Goal: Task Accomplishment & Management: Manage account settings

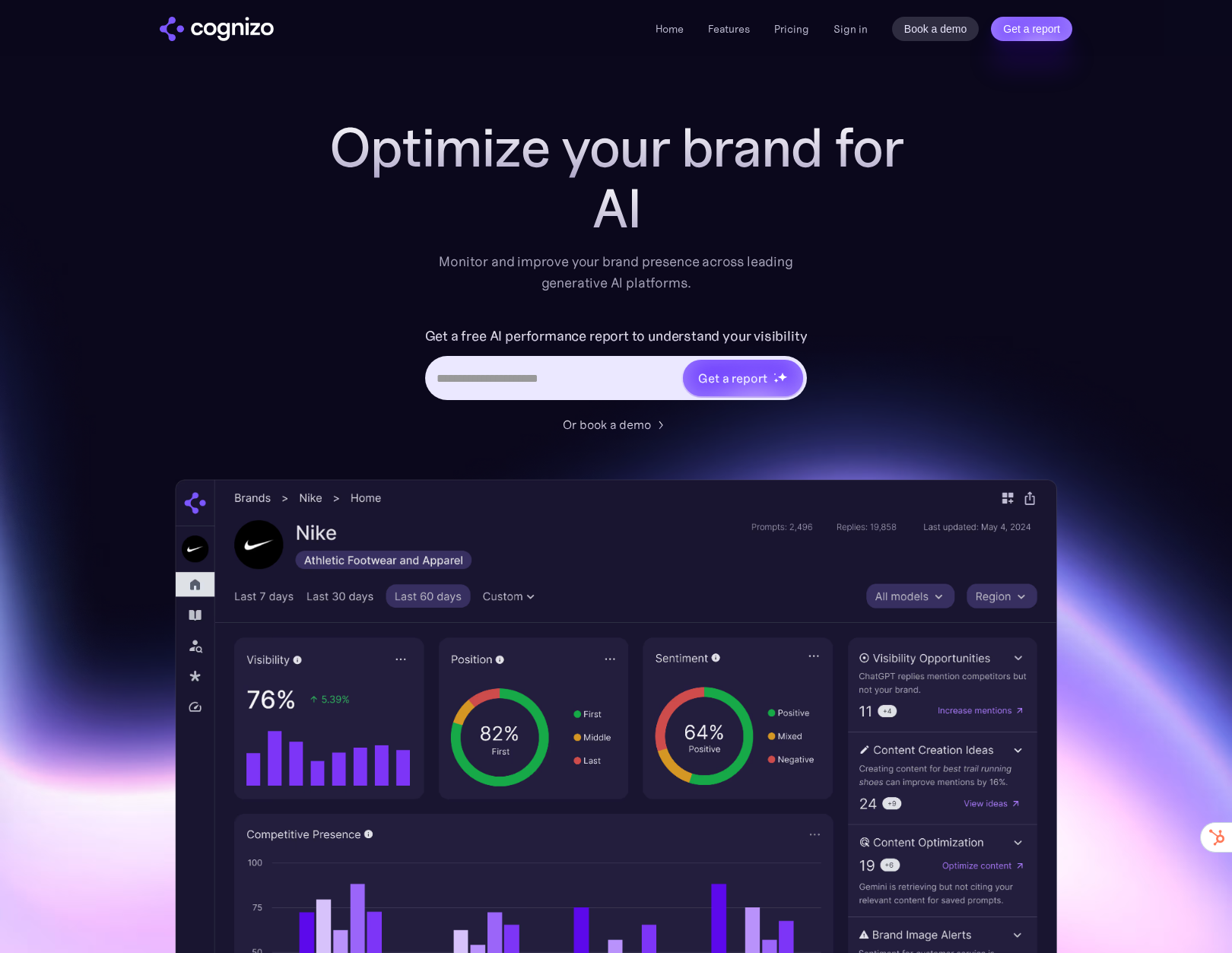
click at [863, 33] on link "Sign in" at bounding box center [851, 28] width 34 height 18
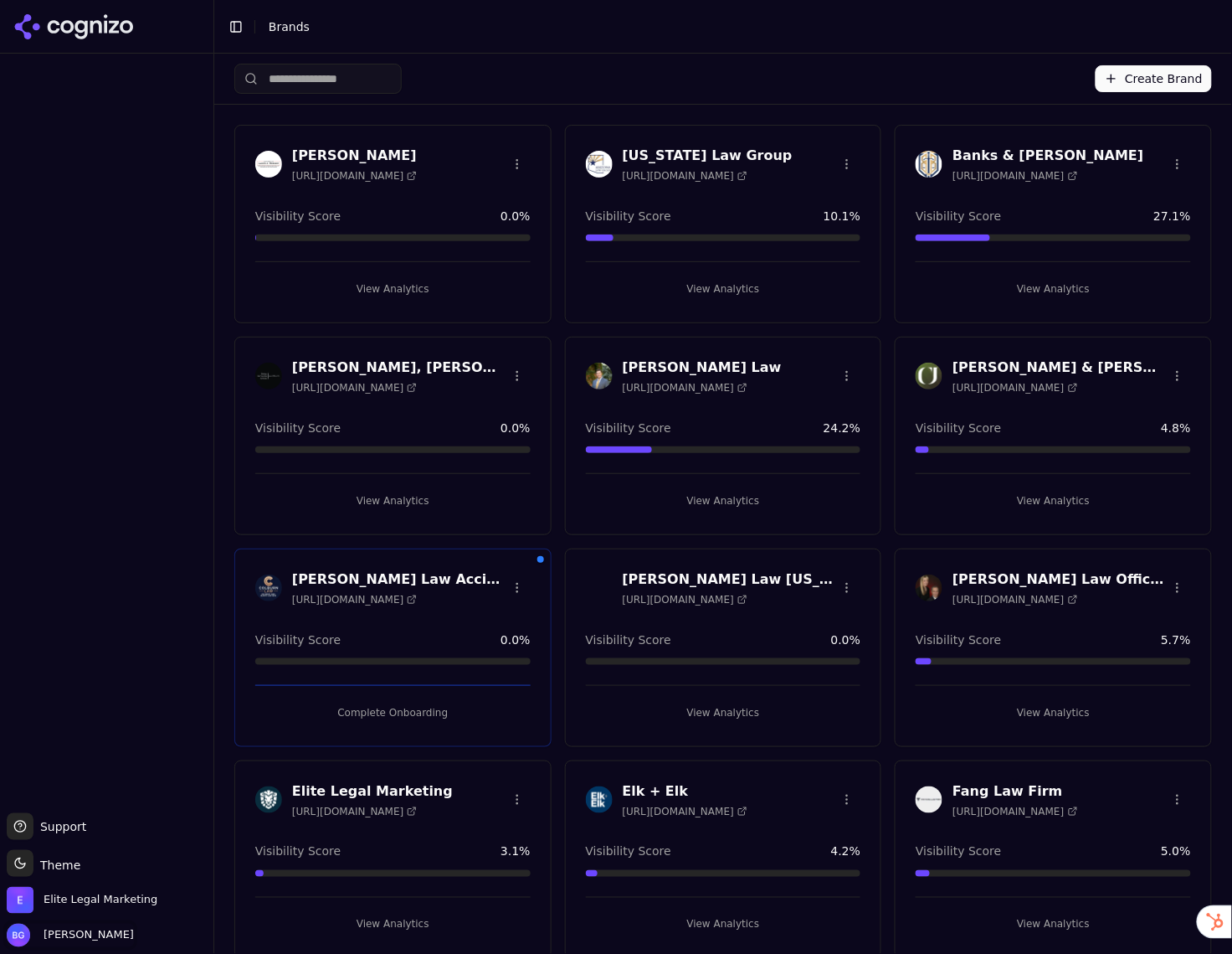
click at [91, 932] on span "[PERSON_NAME]" at bounding box center [85, 935] width 97 height 15
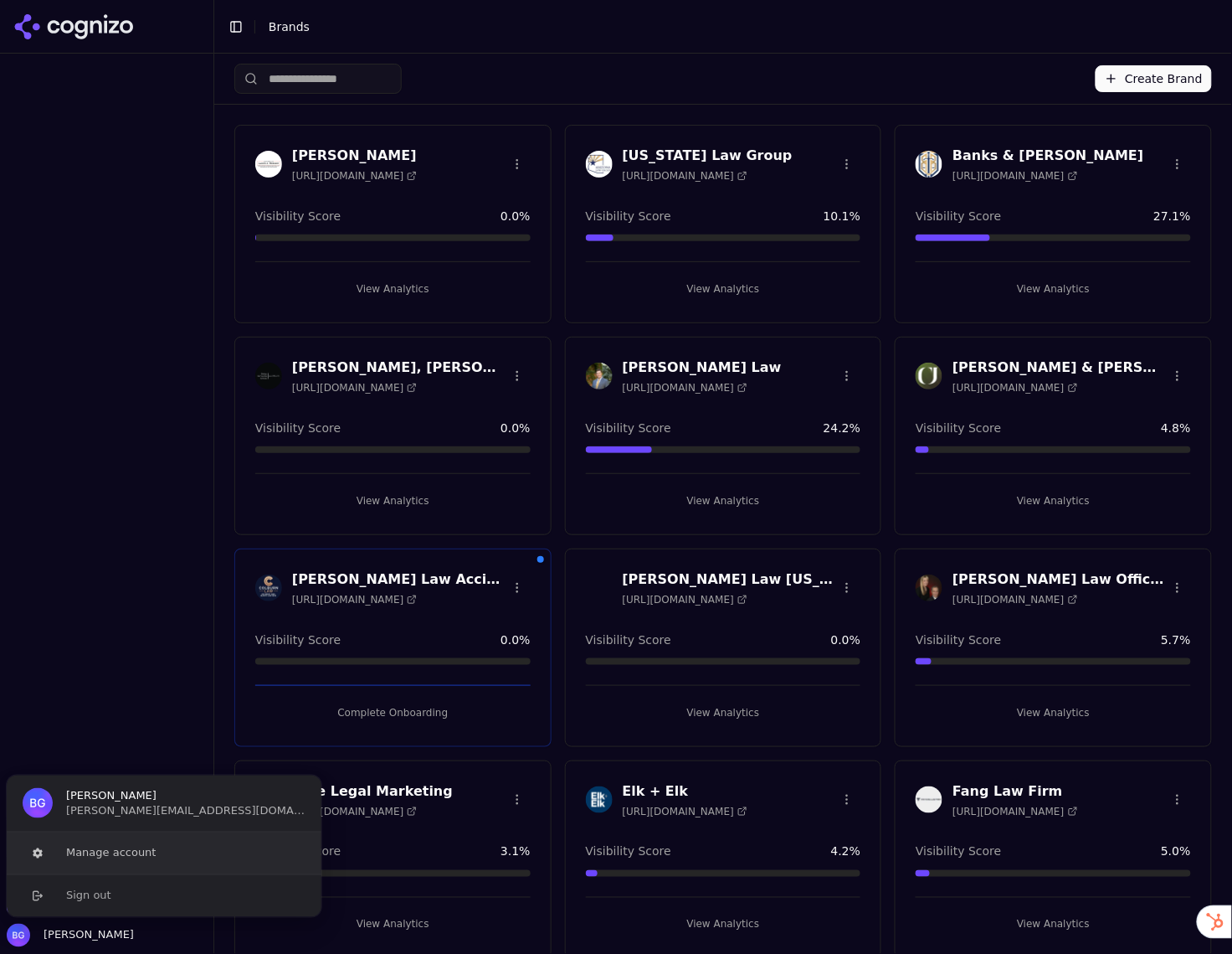
click at [99, 853] on button "Manage account" at bounding box center [164, 853] width 316 height 42
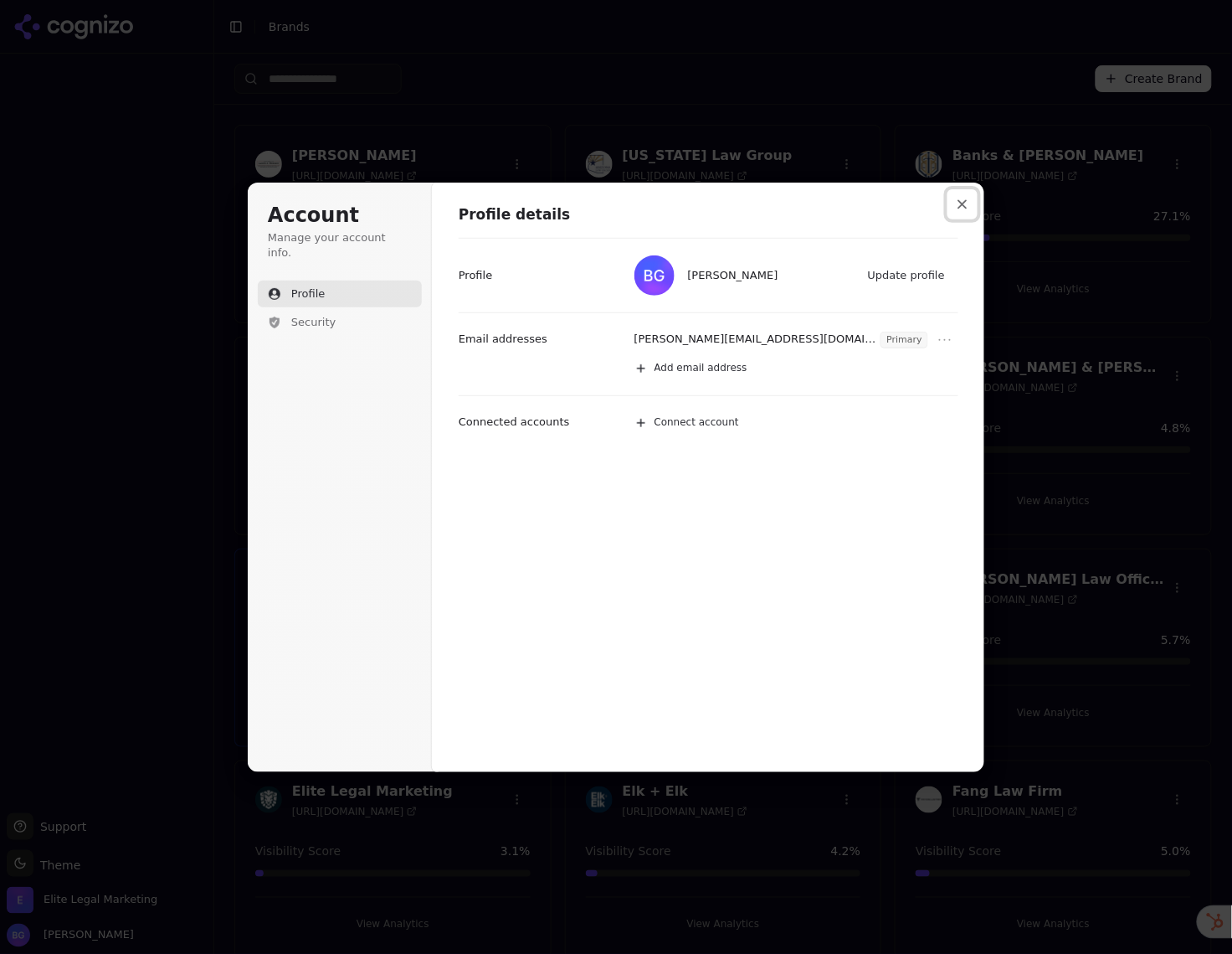
drag, startPoint x: 968, startPoint y: 203, endPoint x: 948, endPoint y: 223, distance: 28.3
click at [968, 203] on button "Close modal" at bounding box center [962, 204] width 30 height 30
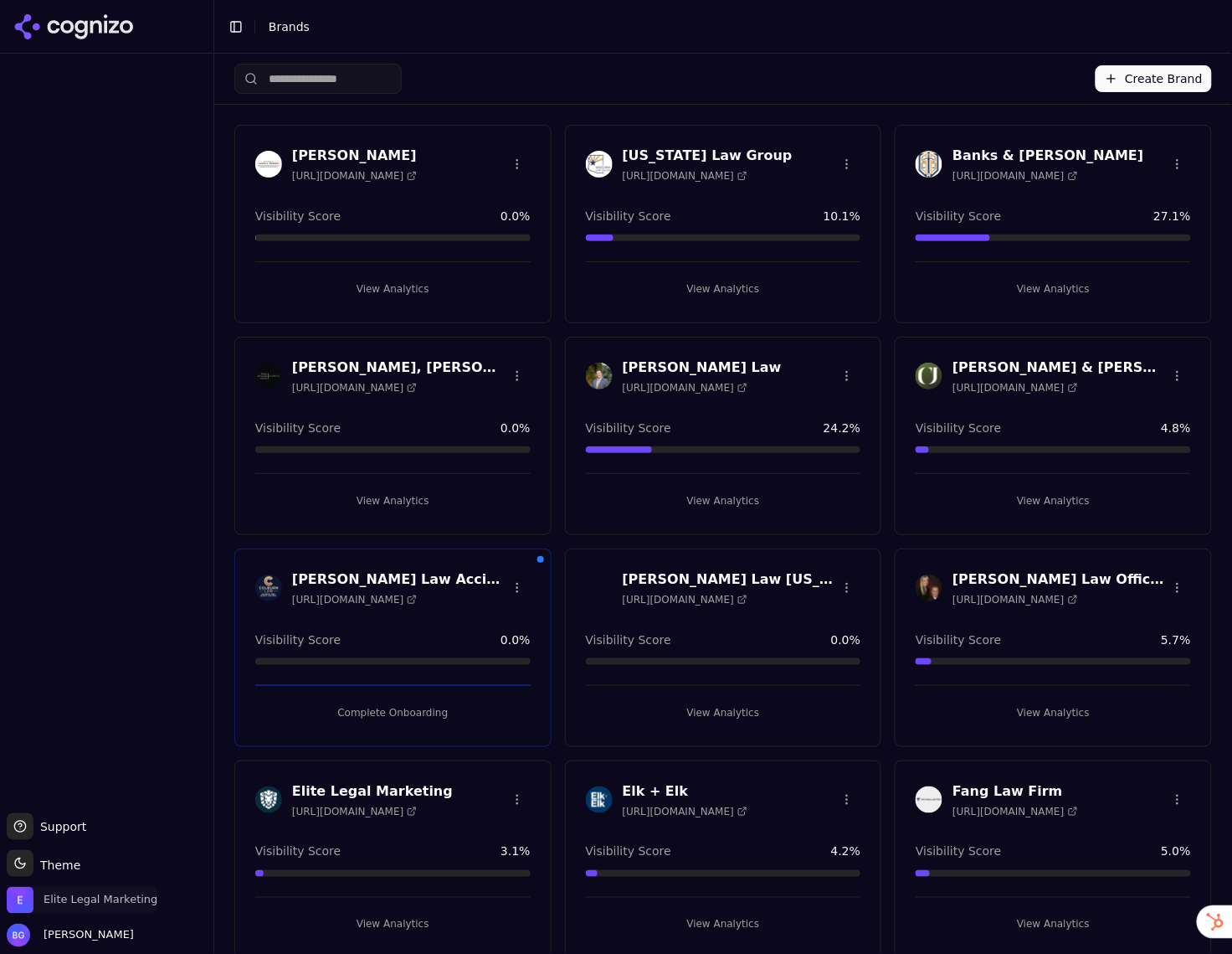
click at [20, 904] on img "Open organization switcher" at bounding box center [20, 899] width 27 height 27
click at [267, 849] on button "Manage" at bounding box center [272, 851] width 65 height 20
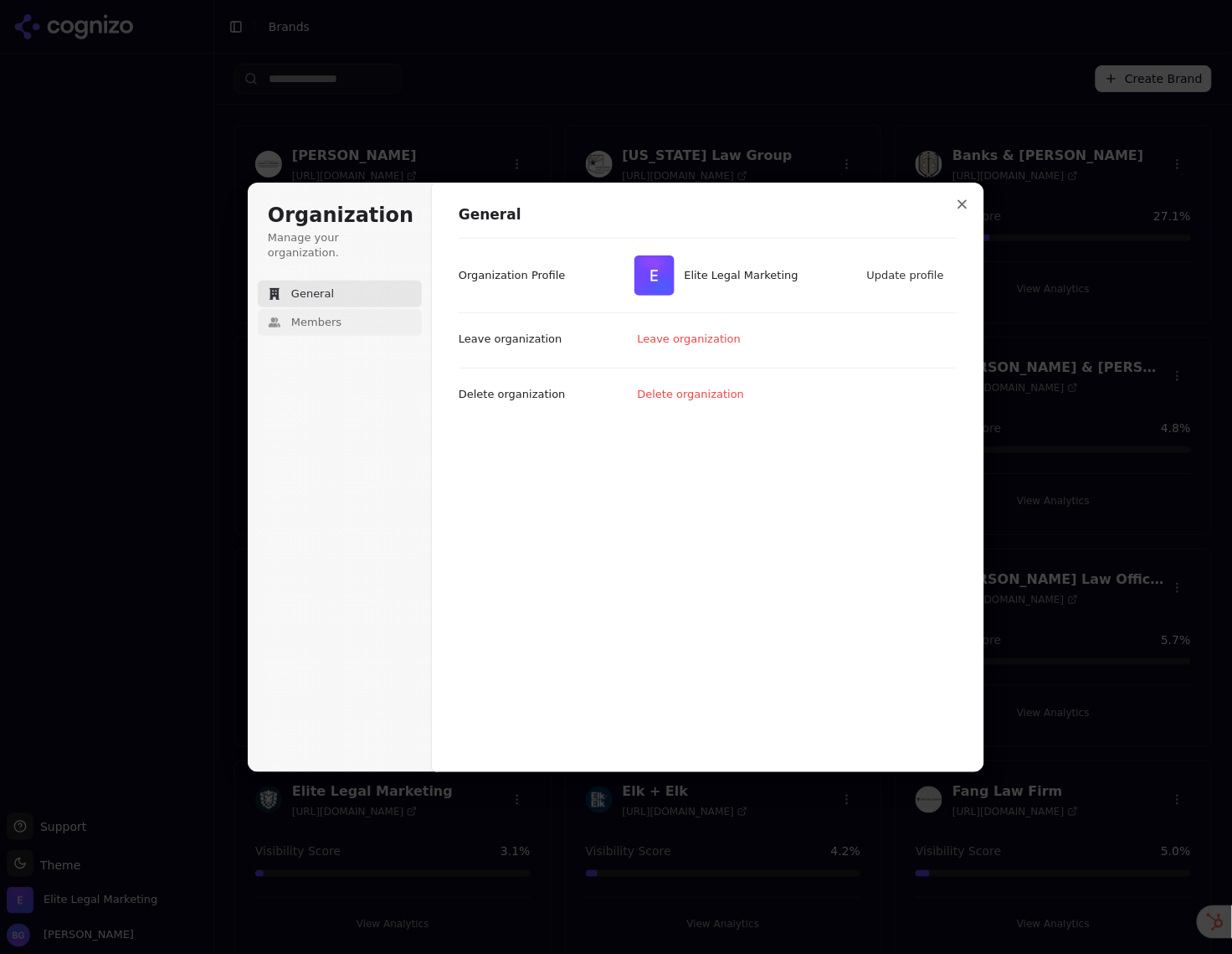
click at [316, 315] on span "Members" at bounding box center [316, 322] width 51 height 15
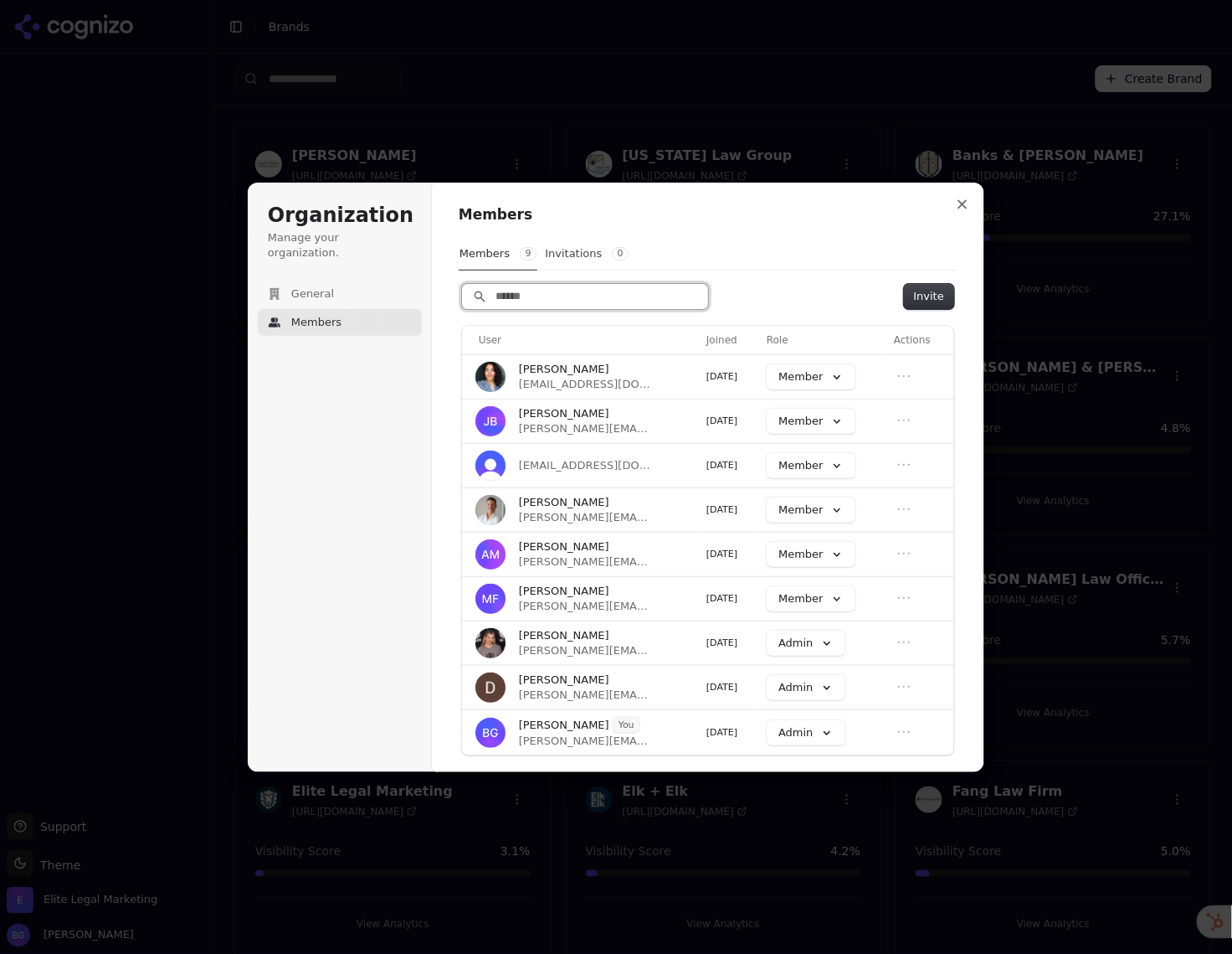
click at [559, 291] on input "Search" at bounding box center [584, 296] width 246 height 25
type input "***"
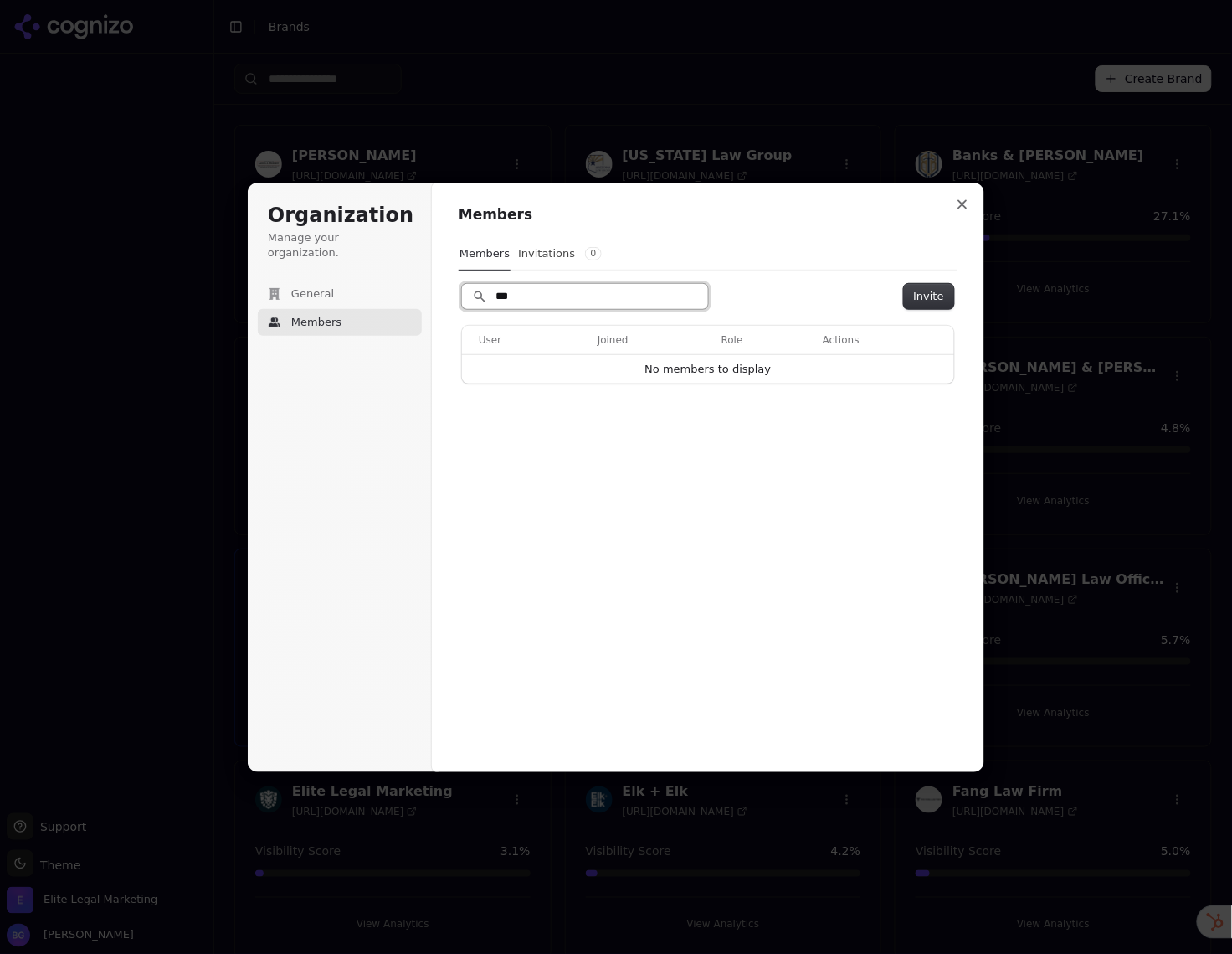
click at [515, 300] on input "***" at bounding box center [584, 296] width 246 height 25
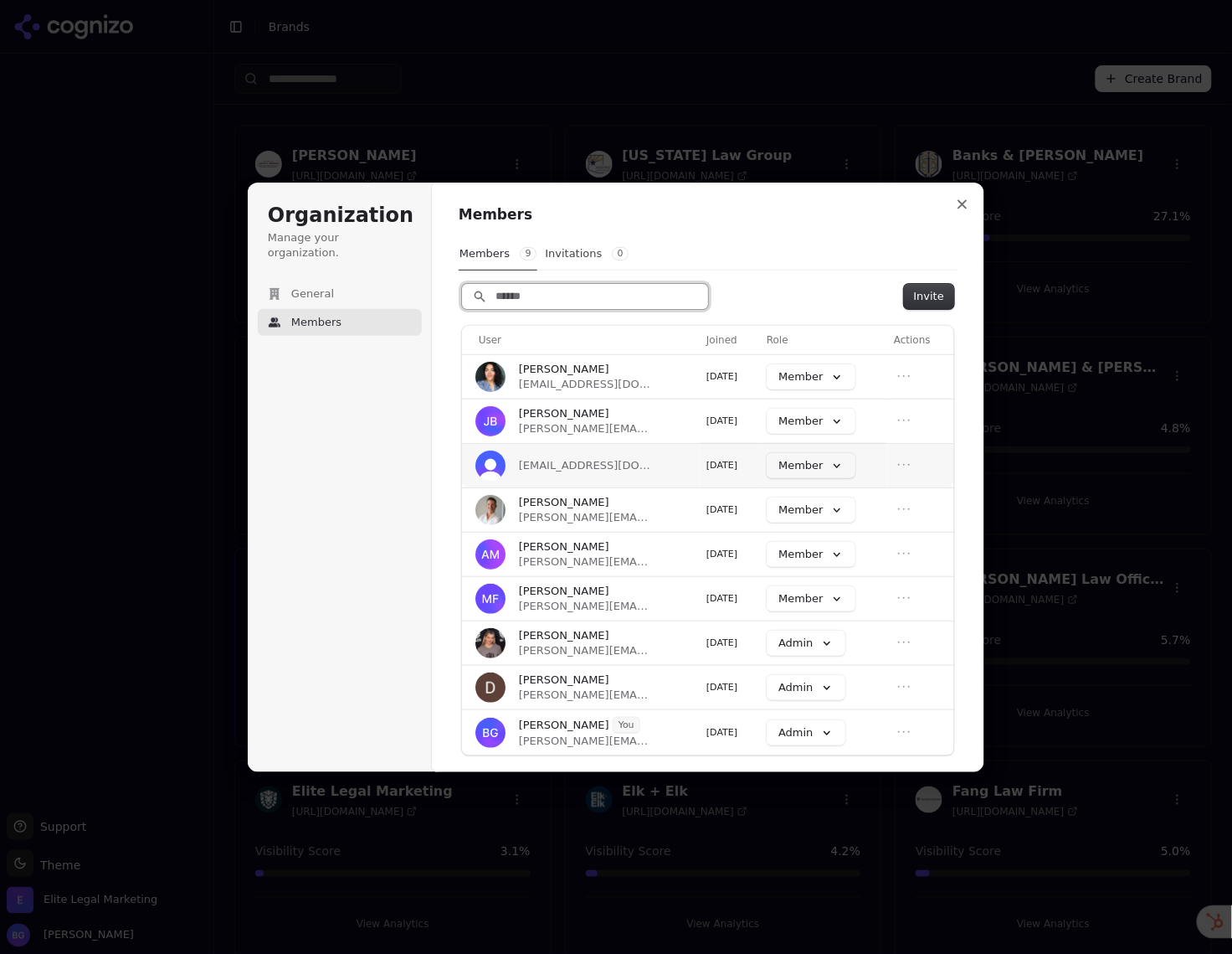
scroll to position [9, 0]
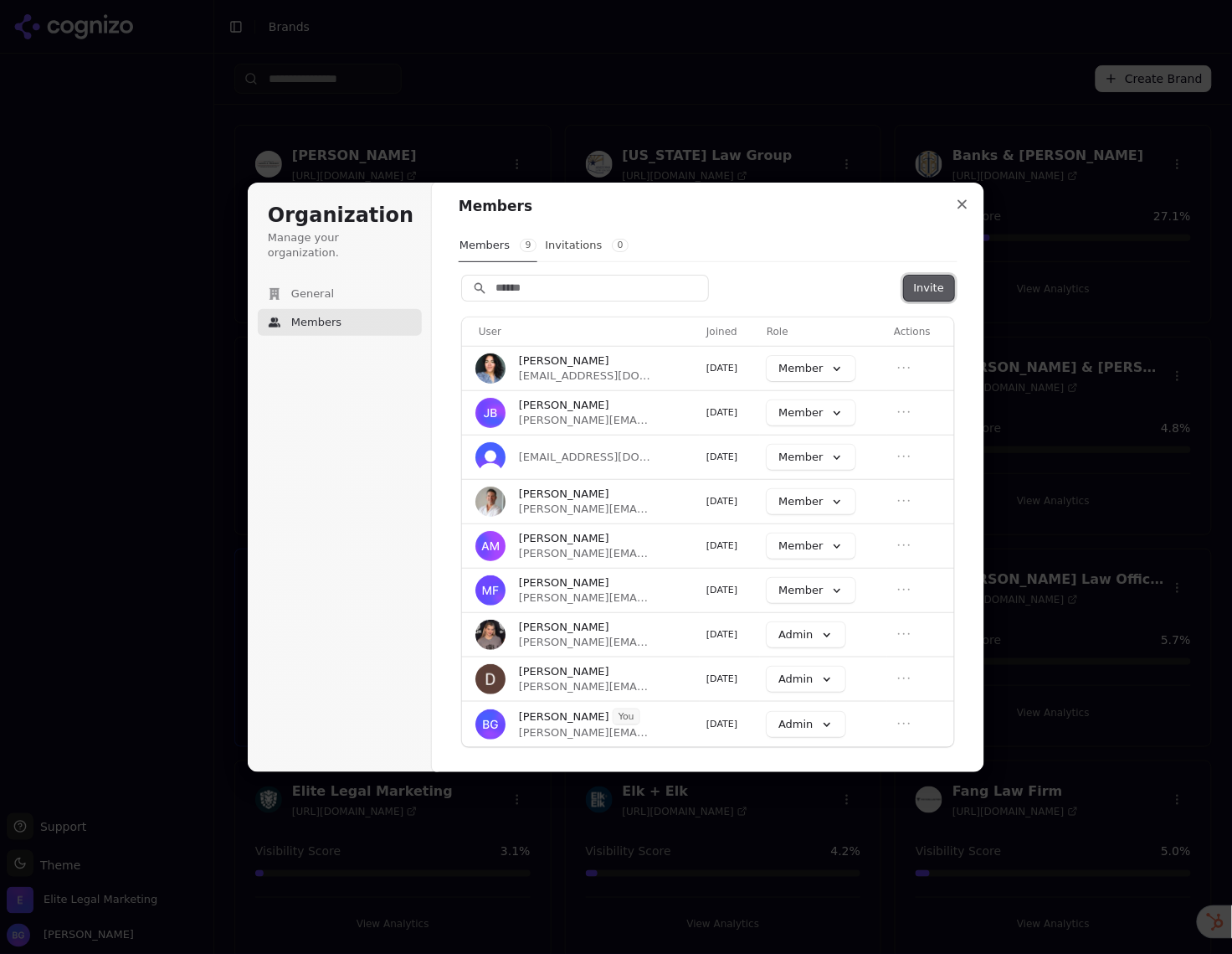
click at [915, 287] on button "Invite" at bounding box center [929, 287] width 51 height 25
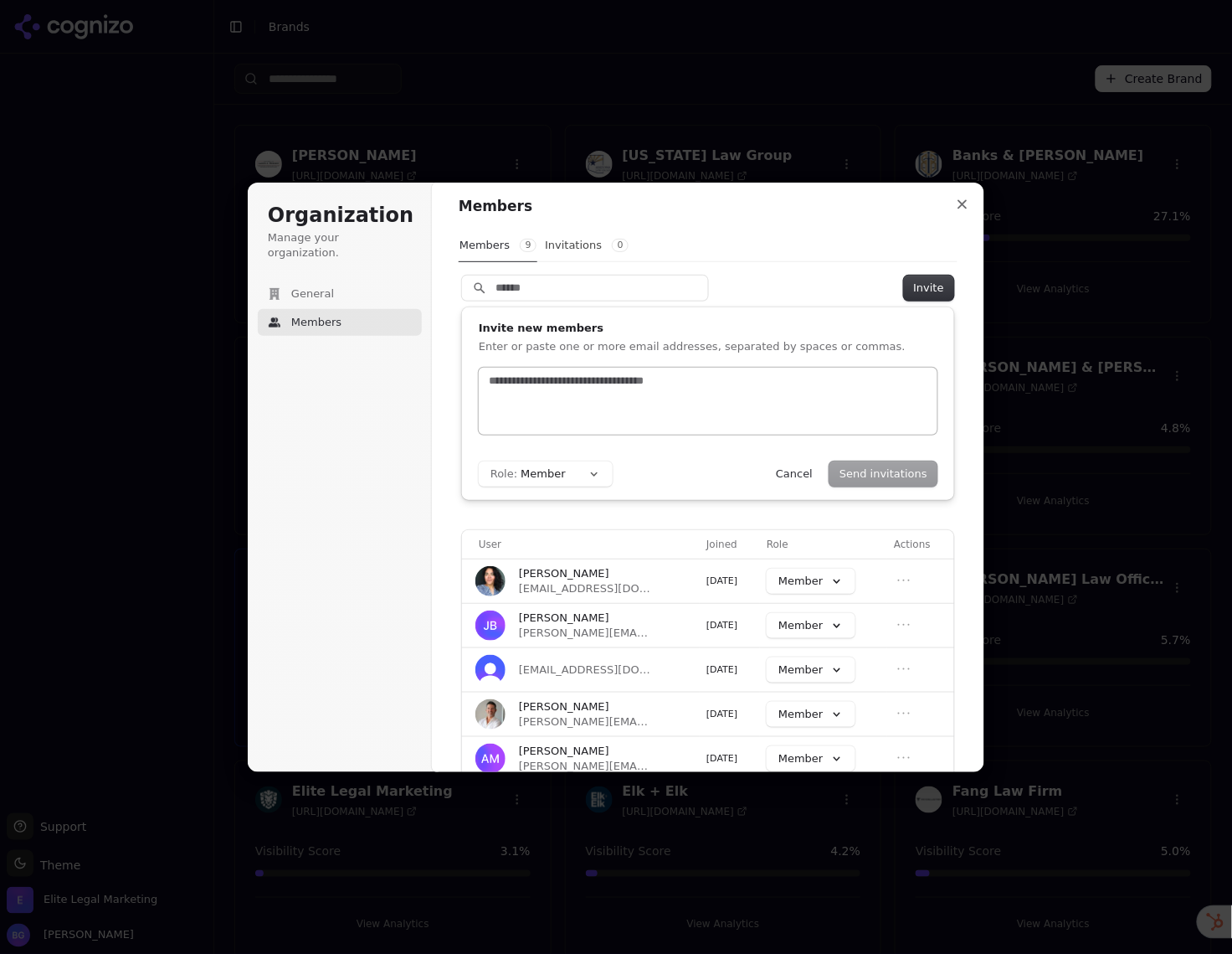
scroll to position [0, 0]
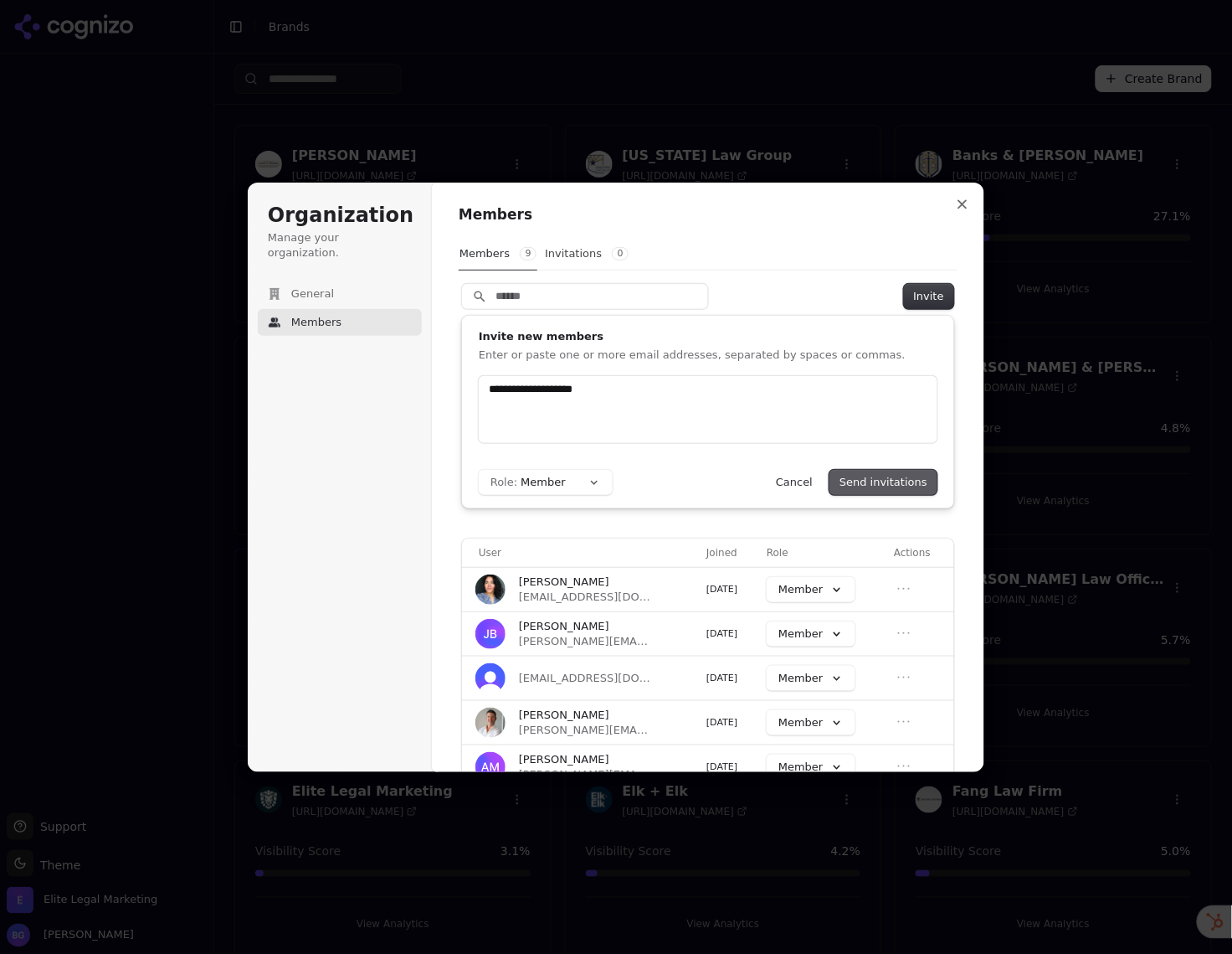
type input "**********"
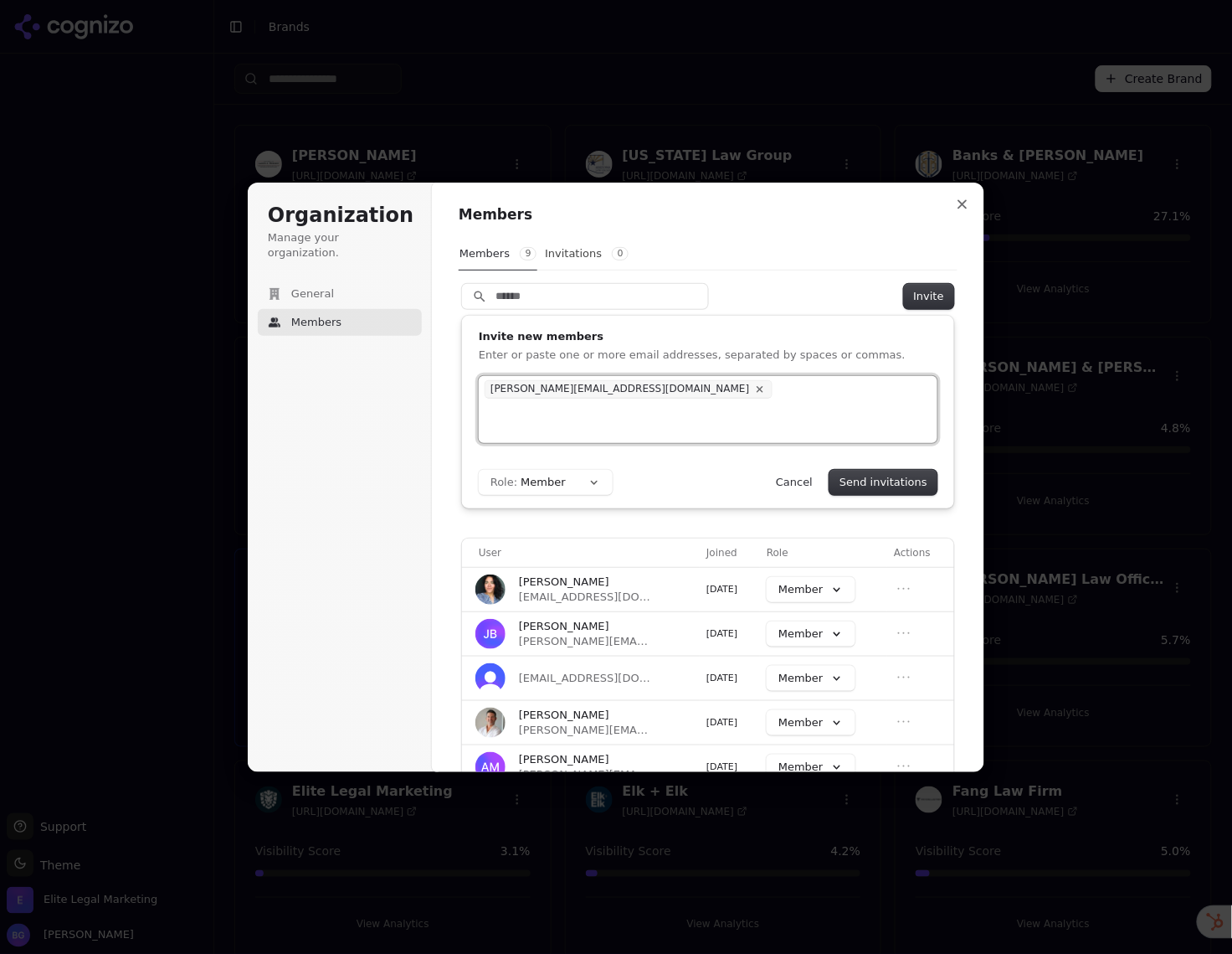
drag, startPoint x: 851, startPoint y: 482, endPoint x: 792, endPoint y: 415, distance: 89.3
click at [851, 482] on button "Send invitations" at bounding box center [883, 482] width 108 height 25
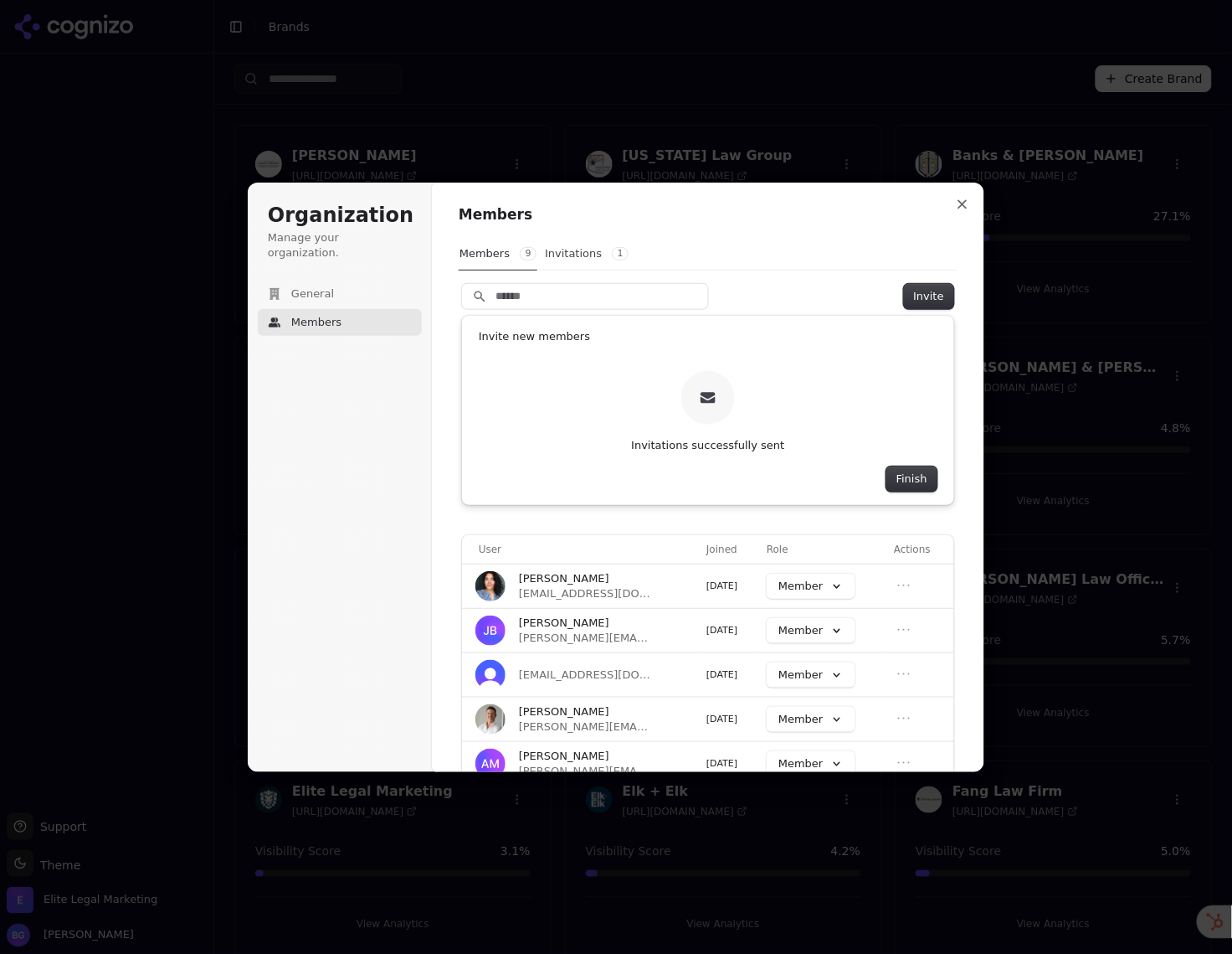
click at [911, 488] on button "Finish" at bounding box center [912, 478] width 51 height 25
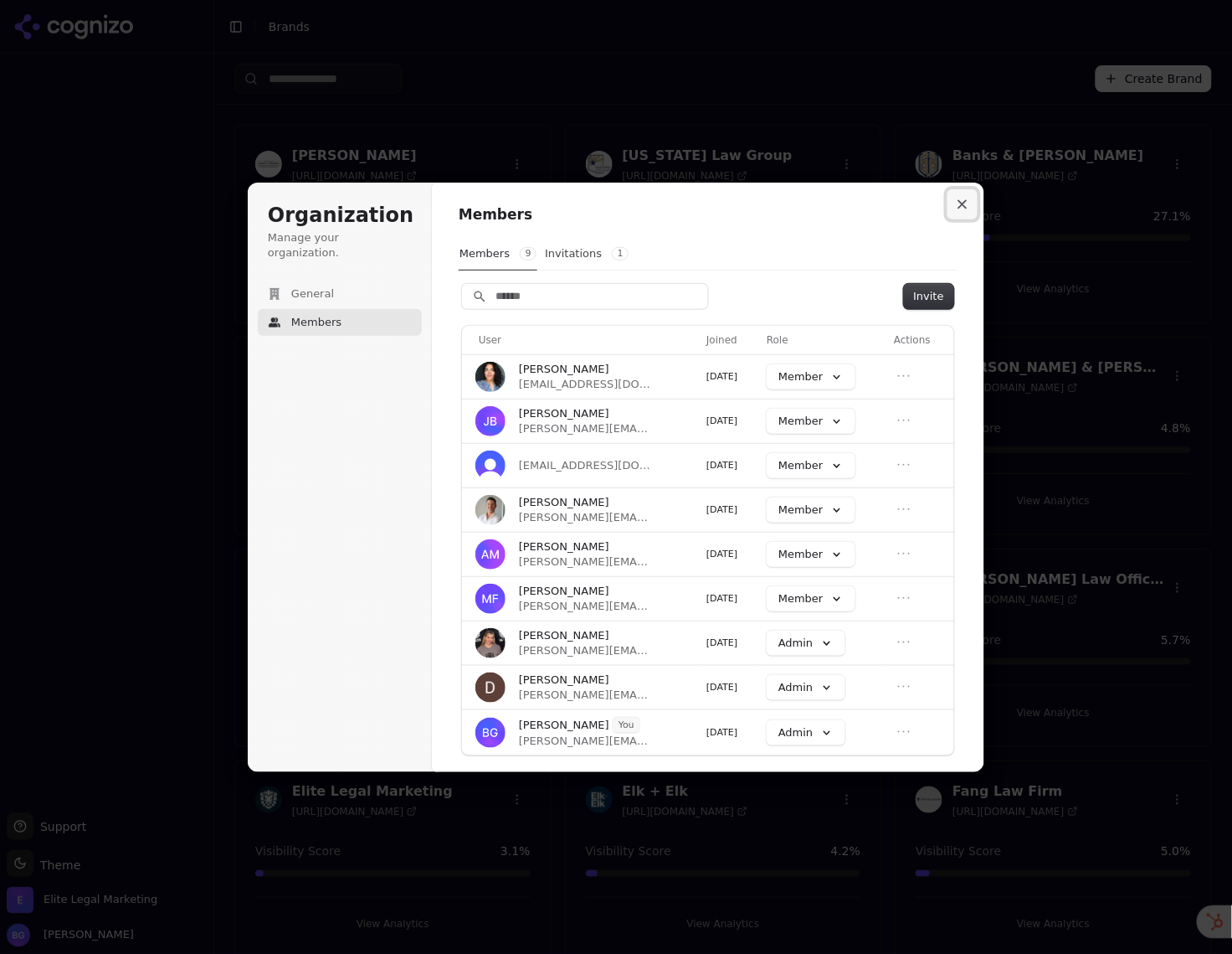
click at [966, 203] on icon "Close modal" at bounding box center [962, 204] width 10 height 10
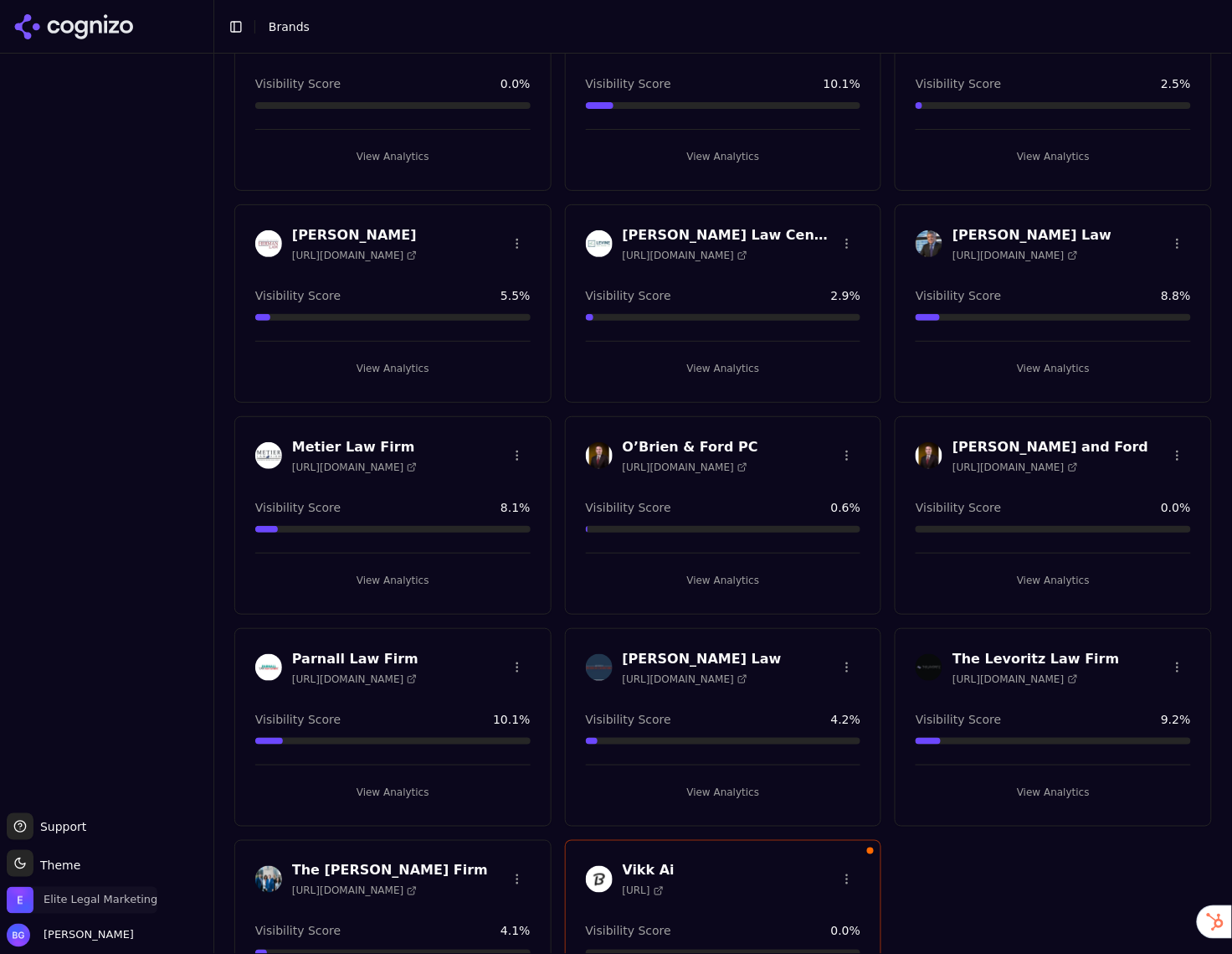
scroll to position [1062, 0]
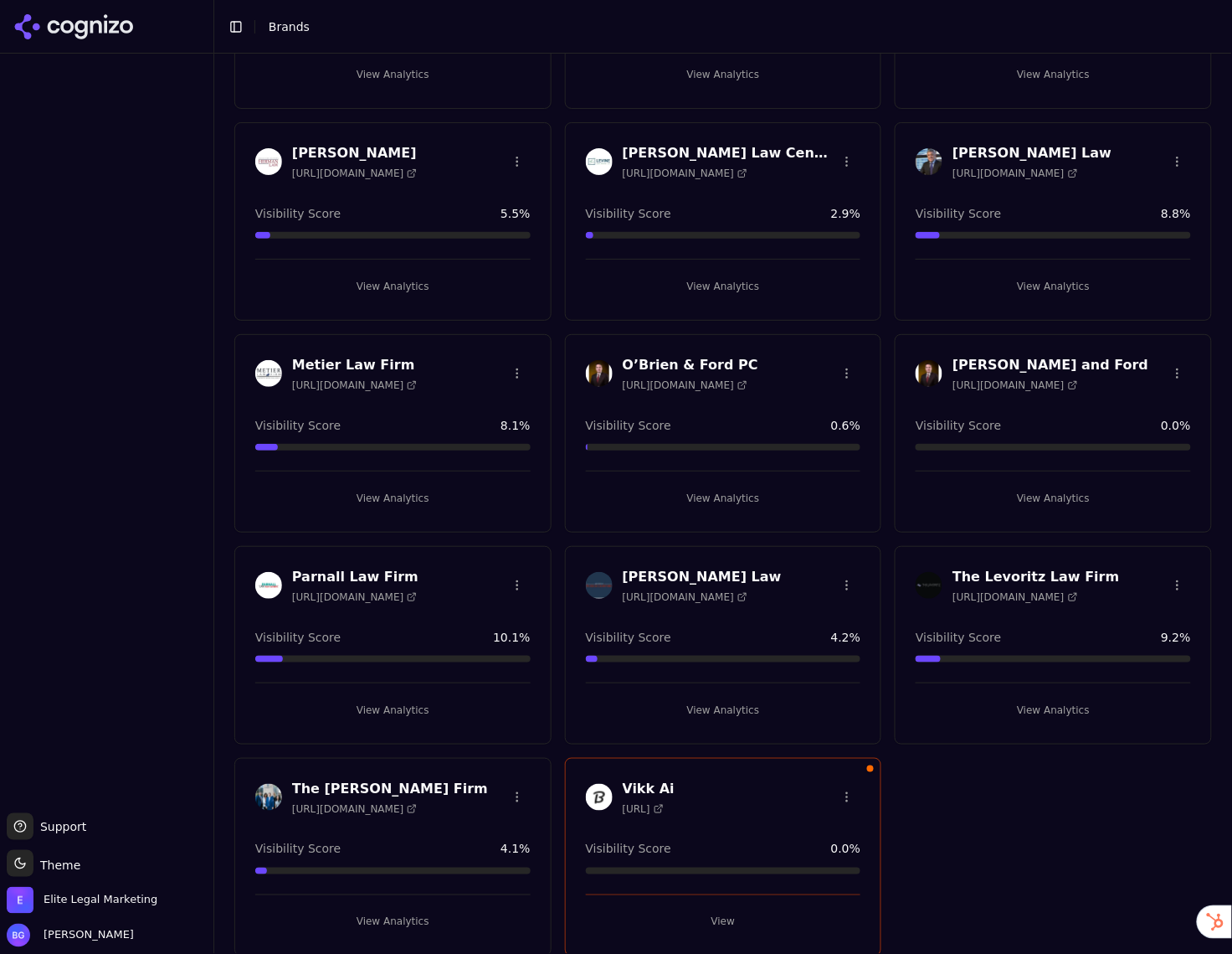
click at [761, 811] on div "Vikk Ai [URL]" at bounding box center [723, 799] width 315 height 42
click at [648, 783] on h3 "Vikk Ai" at bounding box center [649, 788] width 52 height 20
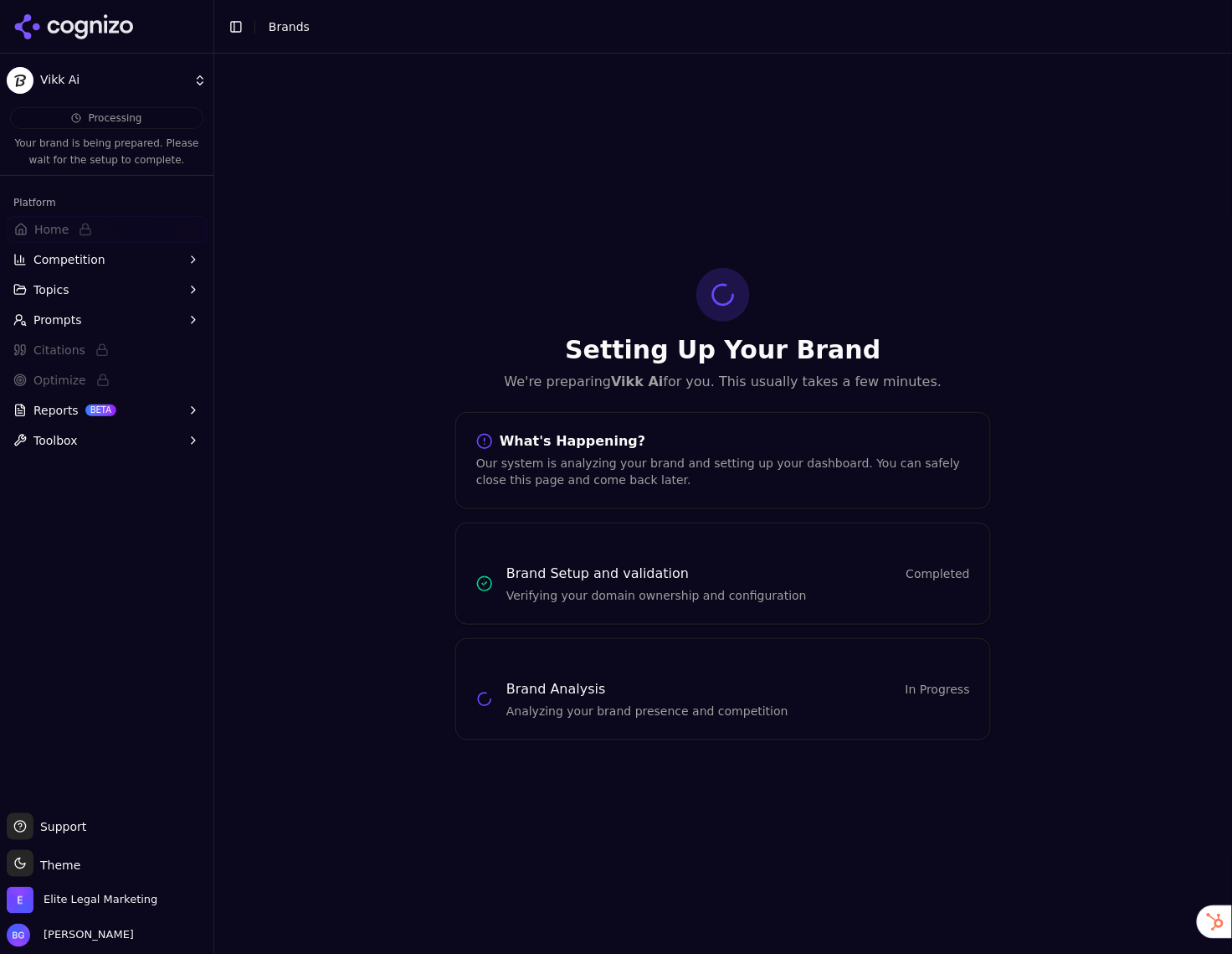
click at [63, 446] on span "Toolbox" at bounding box center [56, 441] width 45 height 17
click at [66, 256] on span "Competition" at bounding box center [69, 260] width 72 height 17
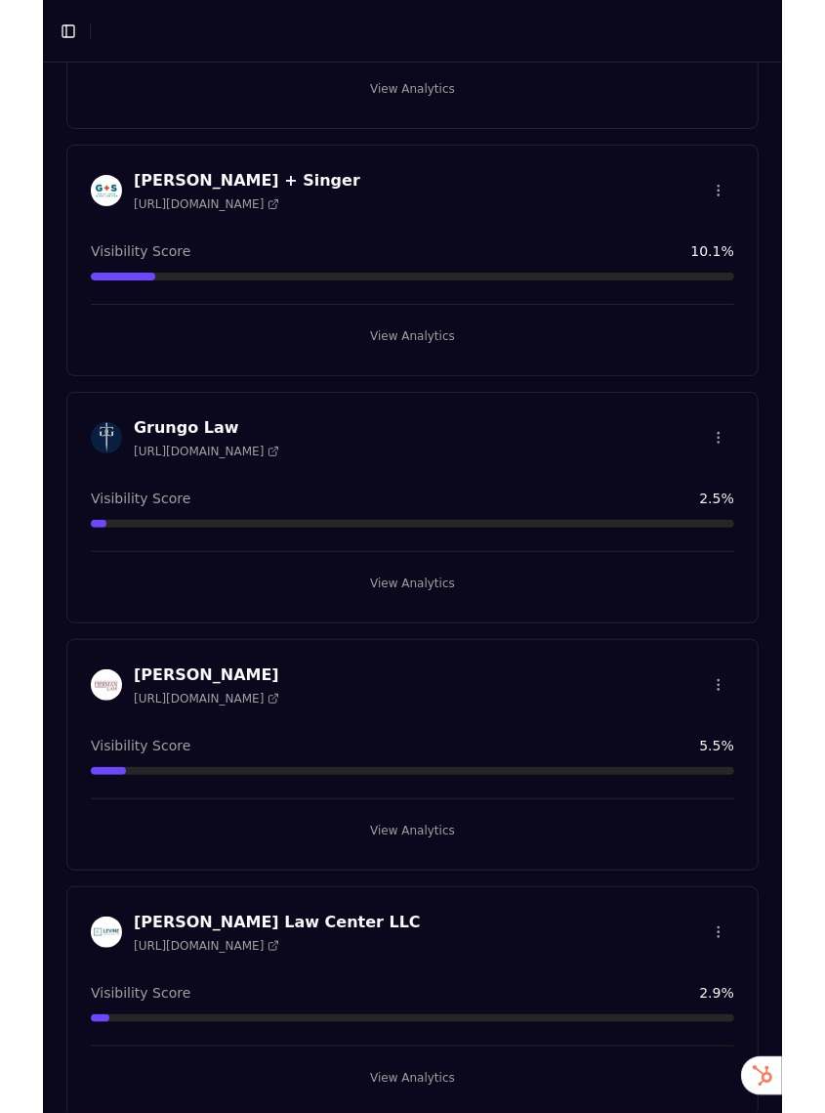
scroll to position [1732, 0]
